Goal: Task Accomplishment & Management: Manage account settings

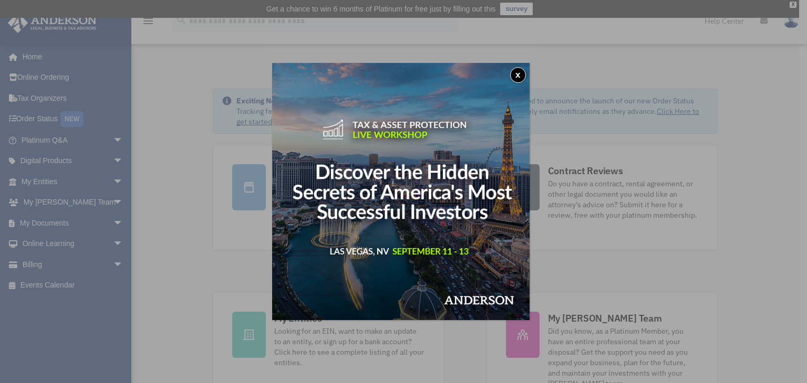
click at [521, 77] on button "x" at bounding box center [518, 75] width 16 height 16
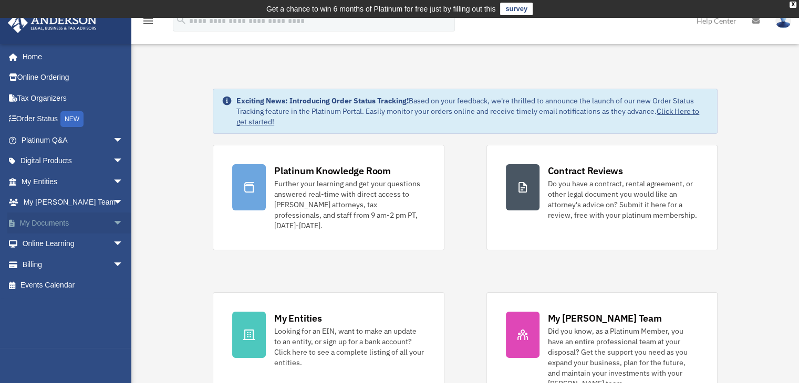
click at [42, 224] on link "My Documents arrow_drop_down" at bounding box center [73, 223] width 132 height 21
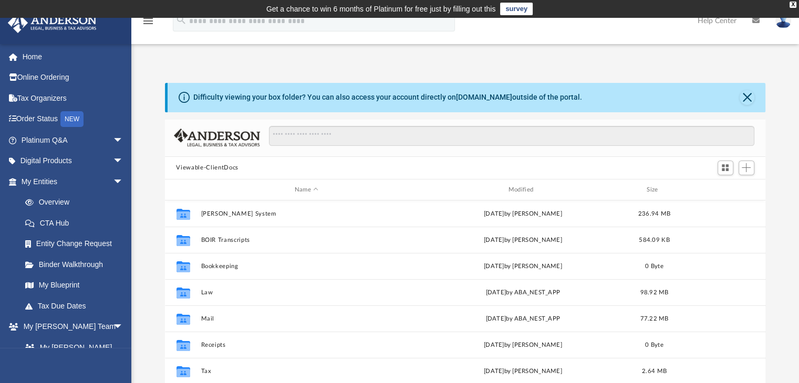
scroll to position [231, 592]
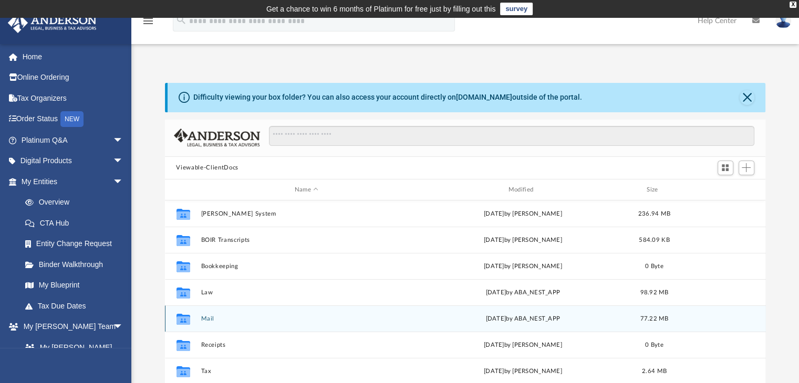
click at [207, 317] on button "Mail" at bounding box center [307, 319] width 212 height 7
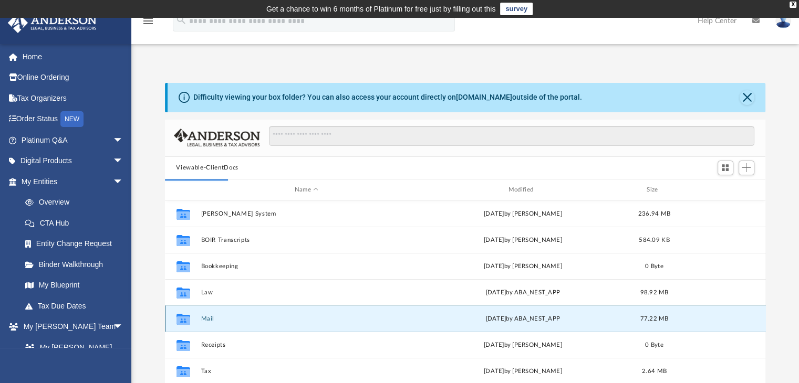
click at [321, 321] on button "Mail" at bounding box center [307, 319] width 212 height 7
click at [505, 322] on div "Tue Aug 26 2025 by ABA_NEST_APP" at bounding box center [523, 319] width 212 height 9
click at [573, 320] on div "Tue Aug 26 2025 by ABA_NEST_APP" at bounding box center [523, 319] width 212 height 9
click at [574, 320] on div "Tue Aug 26 2025 by ABA_NEST_APP" at bounding box center [523, 319] width 212 height 9
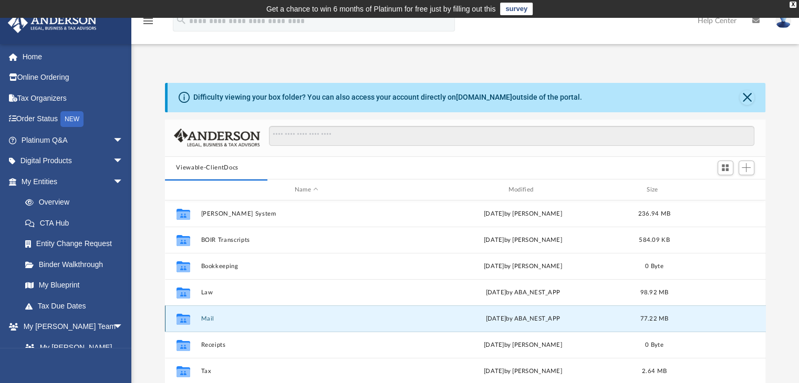
click at [185, 320] on icon "grid" at bounding box center [183, 319] width 14 height 11
click at [207, 318] on button "Mail" at bounding box center [307, 319] width 212 height 7
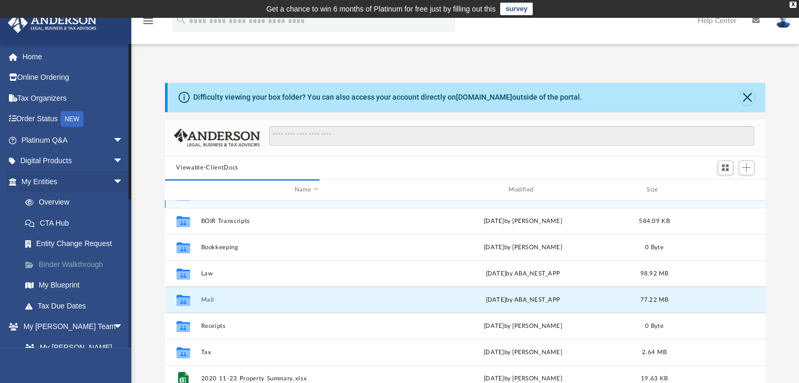
scroll to position [198, 592]
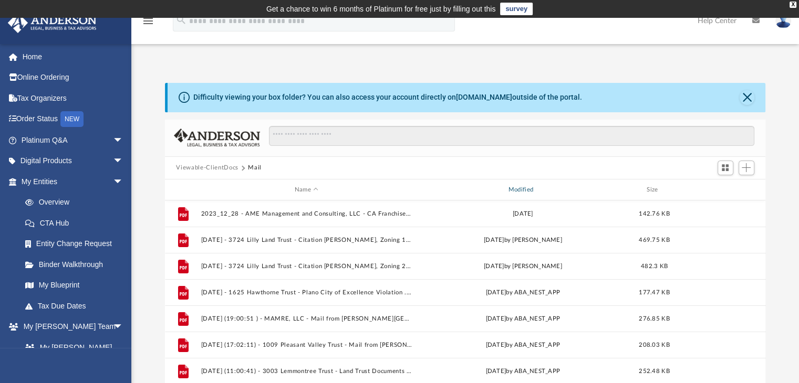
click at [513, 190] on div "Modified" at bounding box center [522, 189] width 212 height 9
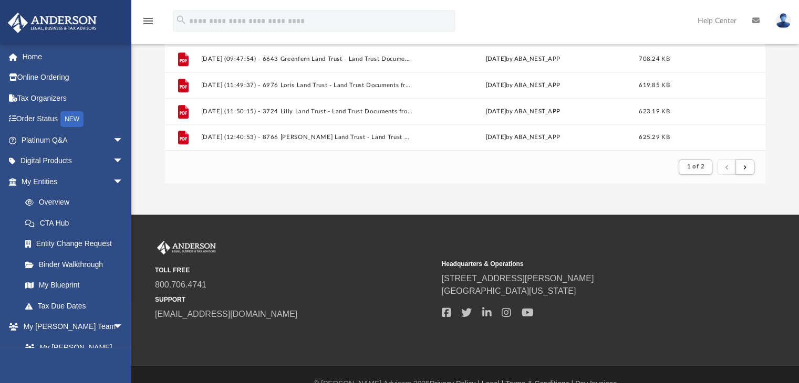
scroll to position [255, 0]
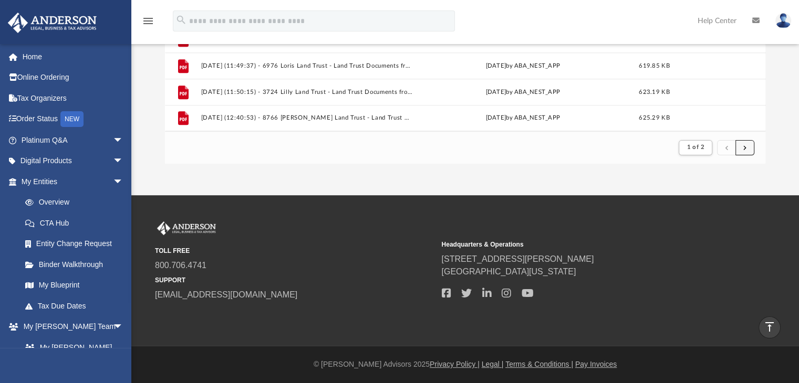
click at [745, 149] on span "submit" at bounding box center [744, 147] width 3 height 6
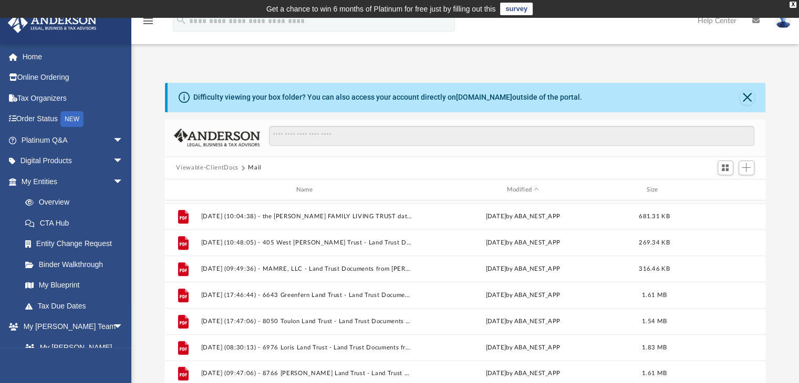
scroll to position [655, 0]
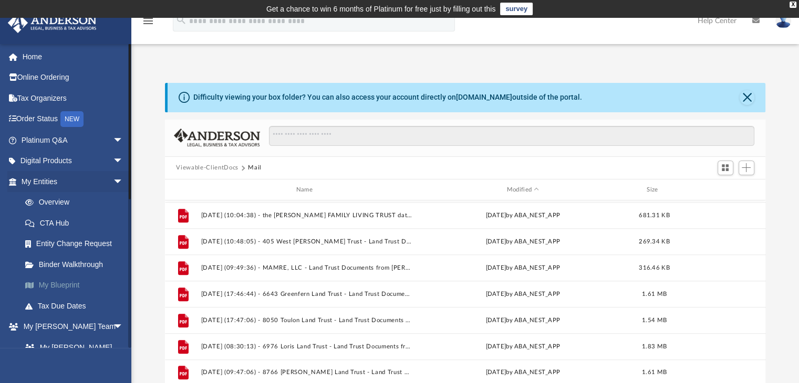
click at [49, 285] on link "My Blueprint" at bounding box center [77, 285] width 124 height 21
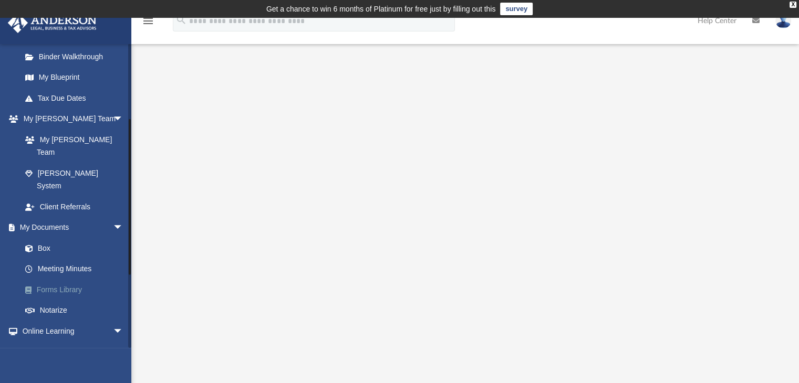
scroll to position [210, 0]
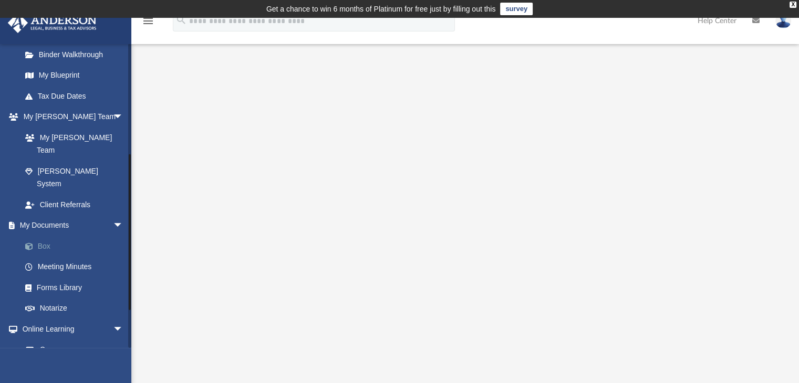
click at [46, 236] on link "Box" at bounding box center [77, 246] width 124 height 21
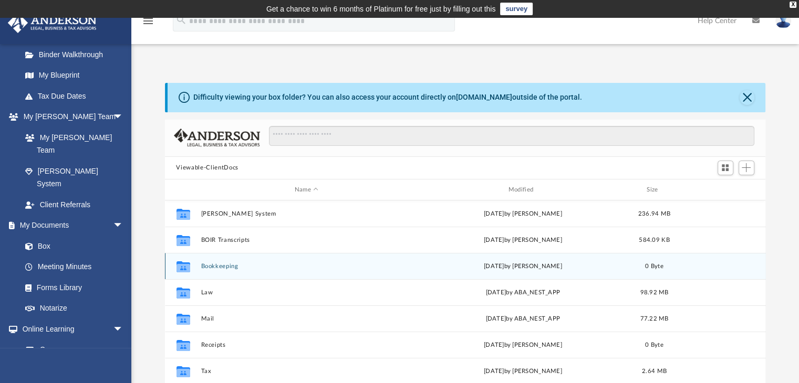
scroll to position [19, 0]
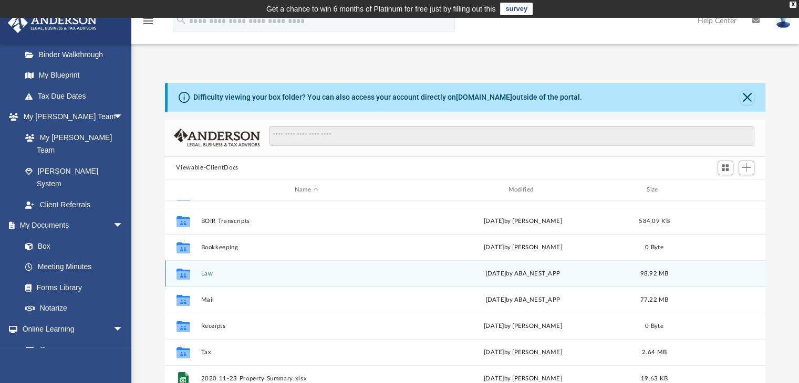
click at [208, 276] on button "Law" at bounding box center [307, 273] width 212 height 7
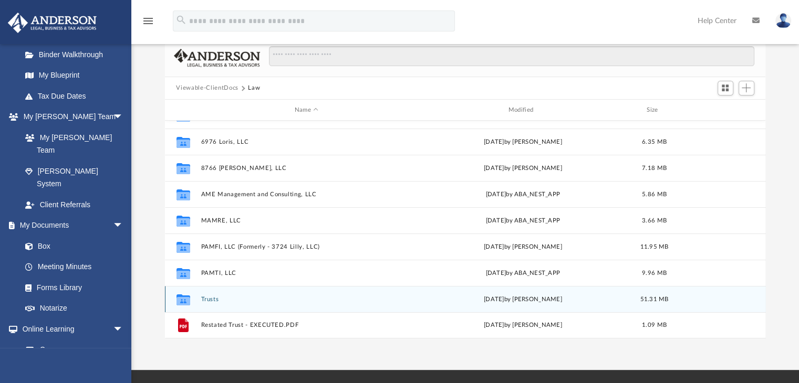
scroll to position [105, 0]
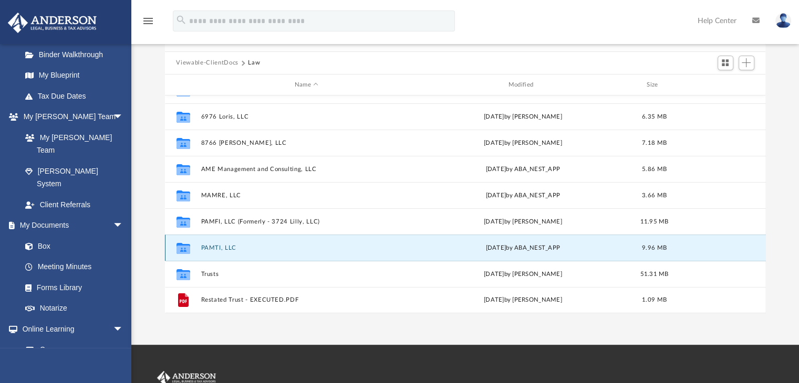
click at [217, 246] on button "PAMTI, LLC" at bounding box center [307, 248] width 212 height 7
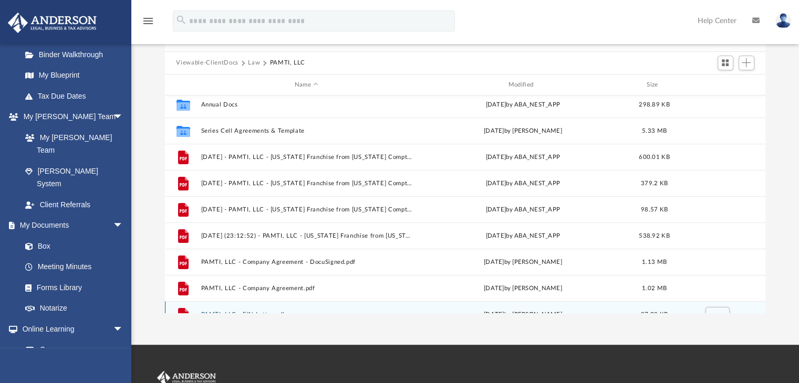
scroll to position [0, 0]
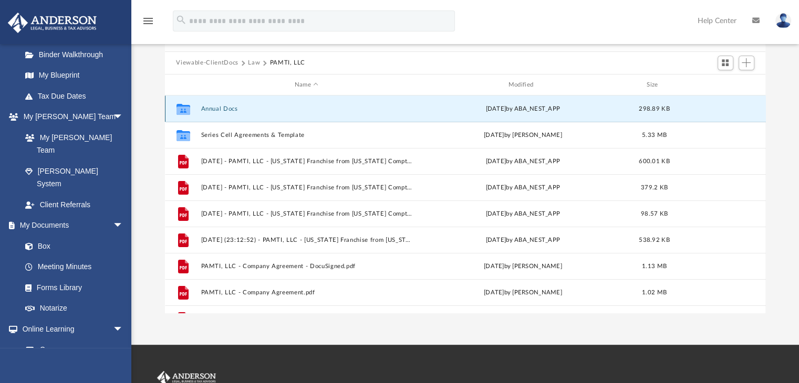
click at [211, 108] on button "Annual Docs" at bounding box center [307, 109] width 212 height 7
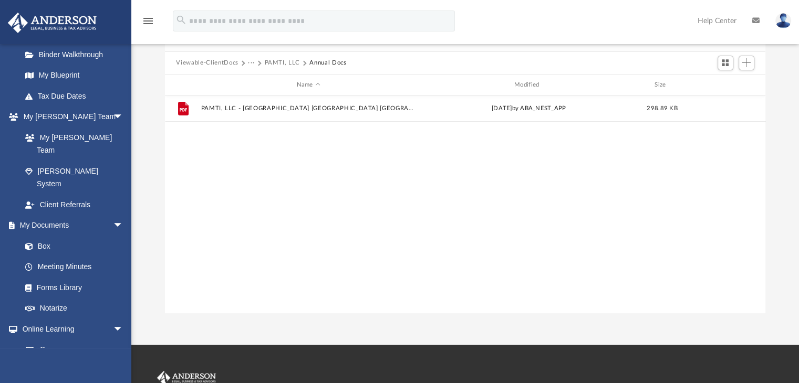
click at [277, 64] on button "PAMTI, LLC" at bounding box center [282, 62] width 36 height 9
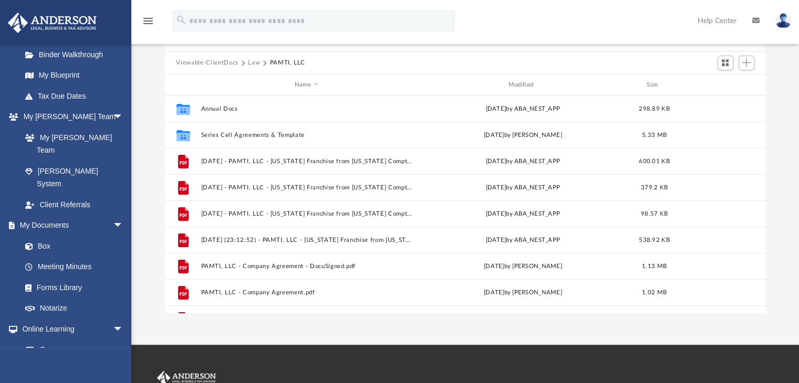
click at [222, 65] on button "Viewable-ClientDocs" at bounding box center [207, 62] width 62 height 9
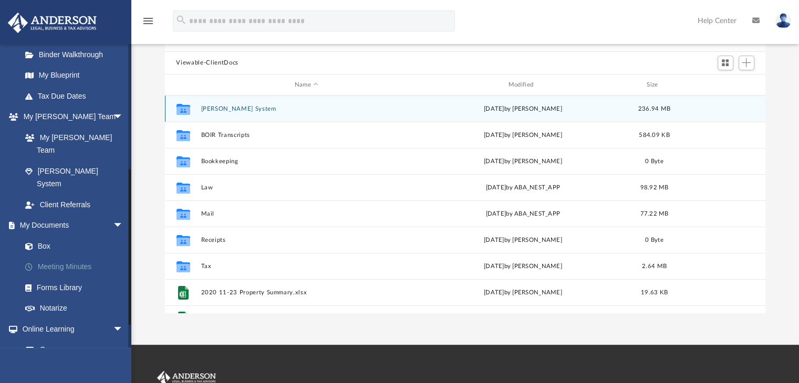
scroll to position [263, 0]
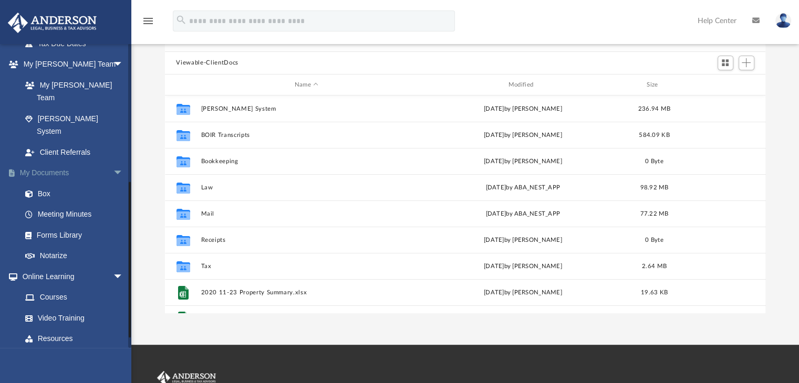
click at [57, 163] on link "My Documents arrow_drop_down" at bounding box center [73, 173] width 132 height 21
click at [82, 163] on link "My Documents arrow_drop_down" at bounding box center [73, 173] width 132 height 21
click at [50, 163] on link "My Documents arrow_drop_down" at bounding box center [73, 173] width 132 height 21
click at [40, 163] on link "My Documents arrow_drop_down" at bounding box center [73, 173] width 132 height 21
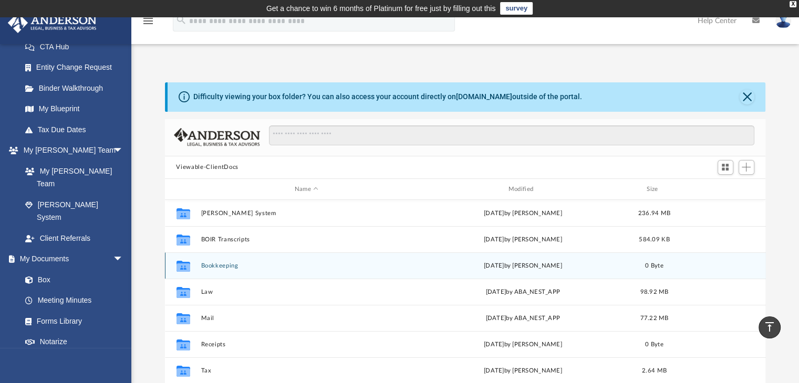
scroll to position [0, 0]
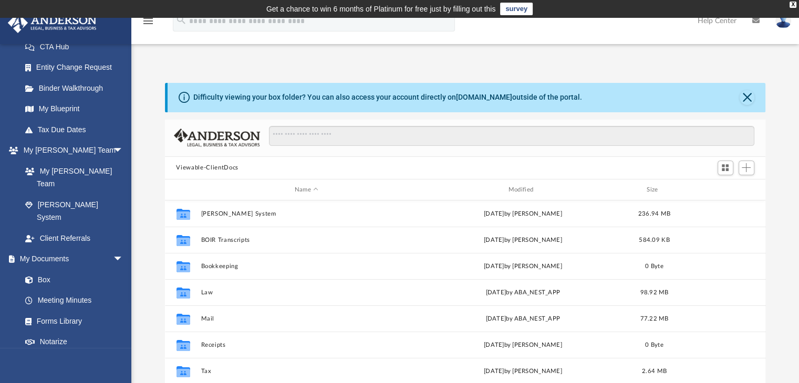
click at [782, 25] on img at bounding box center [783, 20] width 16 height 15
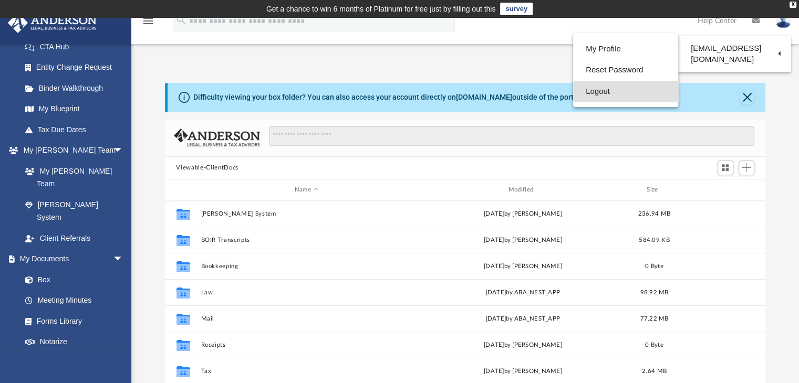
click at [577, 90] on link "Logout" at bounding box center [625, 92] width 105 height 22
